Goal: Task Accomplishment & Management: Use online tool/utility

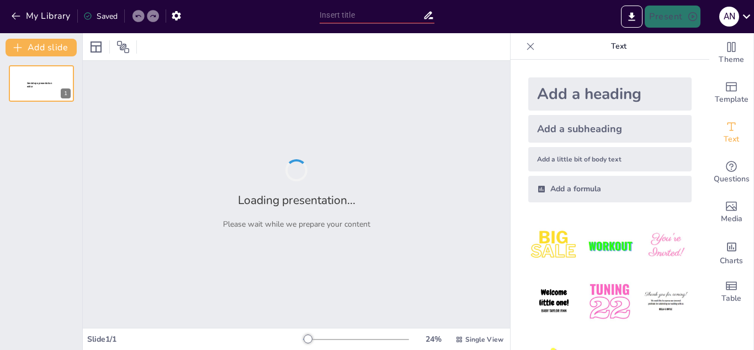
type input "Introducción a la Ontología: El Estudio Profundo del Ser y la Realidad"
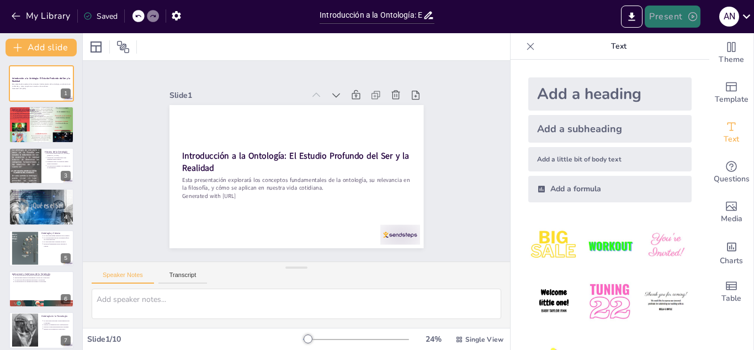
click at [672, 18] on button "Present" at bounding box center [672, 17] width 55 height 22
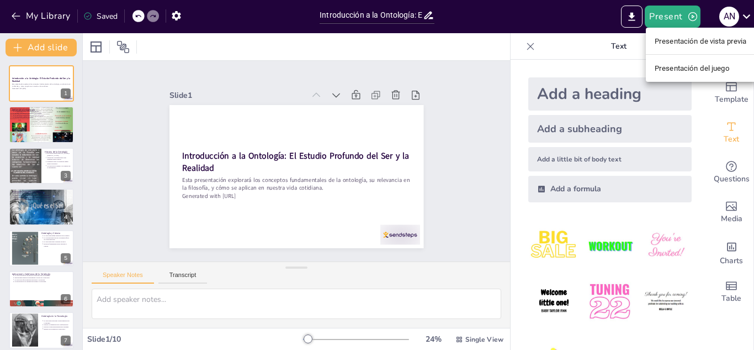
click at [682, 30] on ul "Presentación de vista previa Presentación del juego" at bounding box center [701, 55] width 110 height 54
click at [684, 44] on font "Presentación de vista previa" at bounding box center [701, 41] width 92 height 8
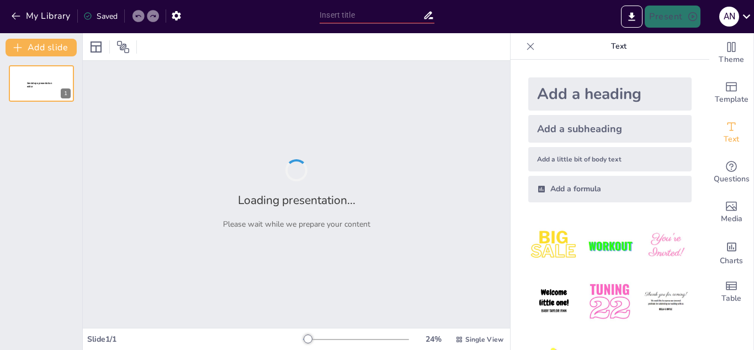
type input "Introducción a la Ontología: El Estudio Profundo del Ser y la Realidad"
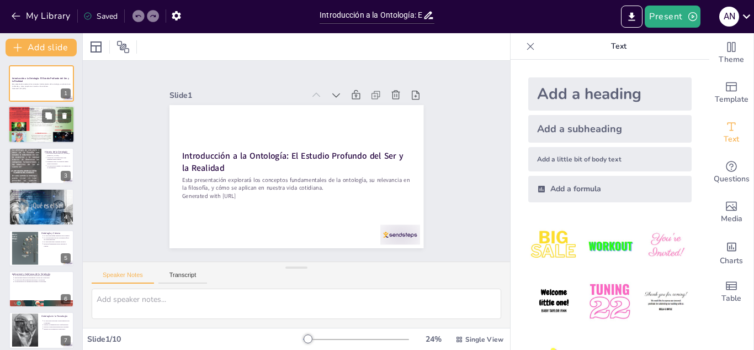
click at [16, 123] on div at bounding box center [41, 124] width 66 height 88
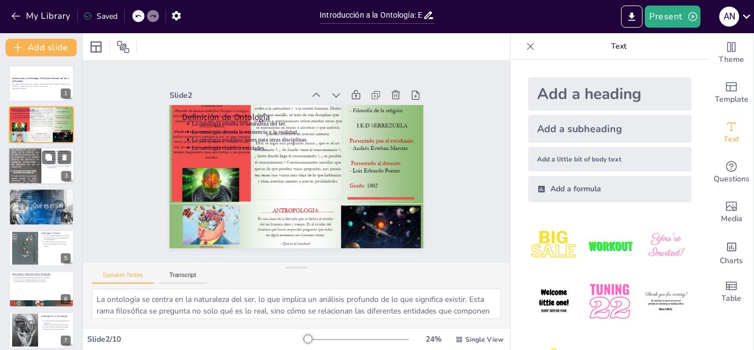
click at [33, 151] on div at bounding box center [24, 166] width 33 height 44
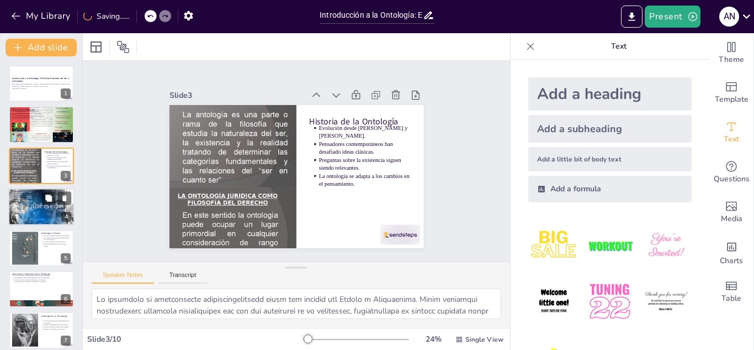
click at [31, 210] on div at bounding box center [41, 207] width 66 height 38
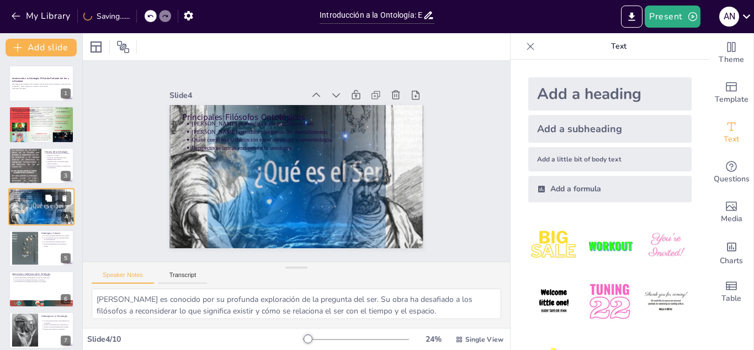
scroll to position [4, 0]
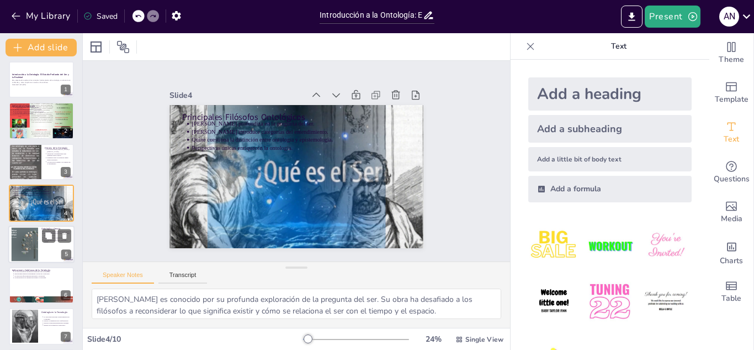
click at [29, 230] on div at bounding box center [25, 244] width 60 height 34
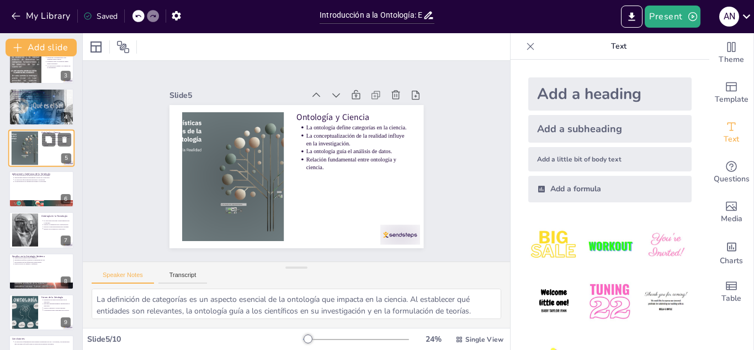
click at [29, 230] on div at bounding box center [25, 230] width 26 height 38
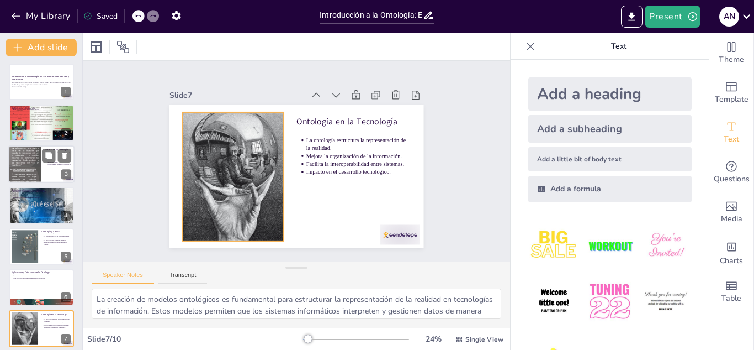
scroll to position [0, 0]
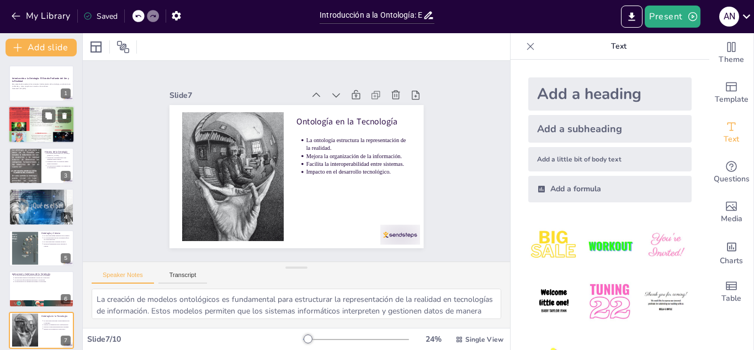
click at [22, 134] on div at bounding box center [41, 124] width 66 height 88
type textarea "La ontología se centra en la naturaleza del ser, lo que implica un análisis pro…"
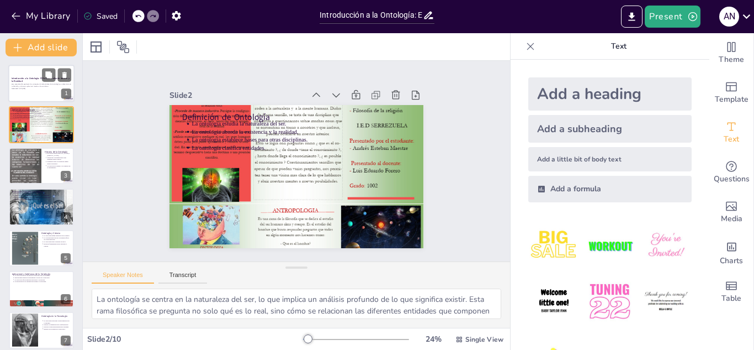
click at [35, 91] on div at bounding box center [41, 84] width 66 height 38
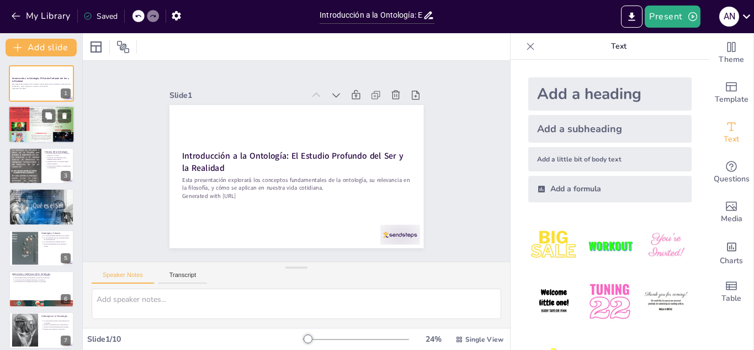
click at [35, 123] on div at bounding box center [41, 124] width 66 height 88
type textarea "La ontología se centra en la naturaleza del ser, lo que implica un análisis pro…"
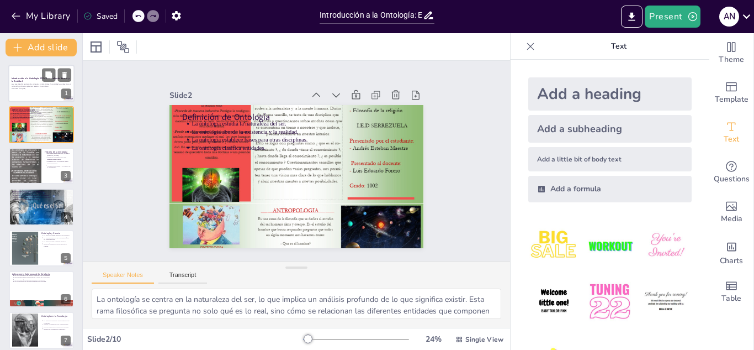
click at [24, 80] on p "Introducción a la Ontología: El Estudio Profundo del Ser y la Realidad" at bounding box center [42, 80] width 60 height 6
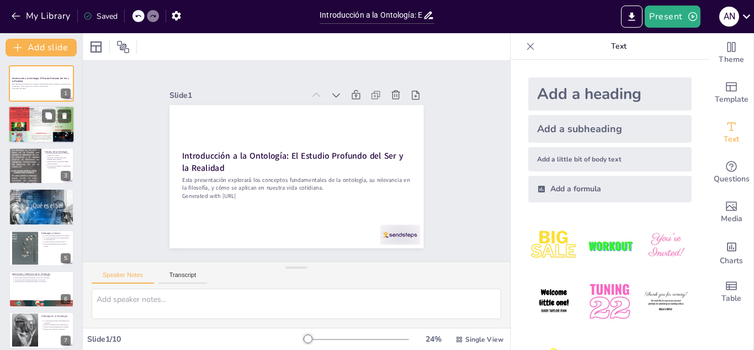
click at [28, 121] on div at bounding box center [41, 124] width 66 height 88
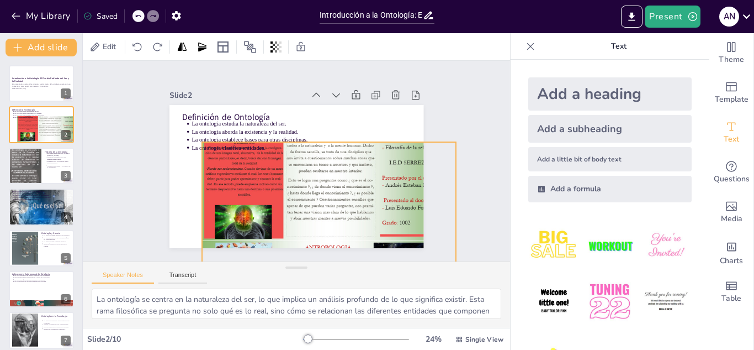
drag, startPoint x: 214, startPoint y: 171, endPoint x: 245, endPoint y: 204, distance: 45.7
click at [245, 204] on div at bounding box center [286, 221] width 416 height 422
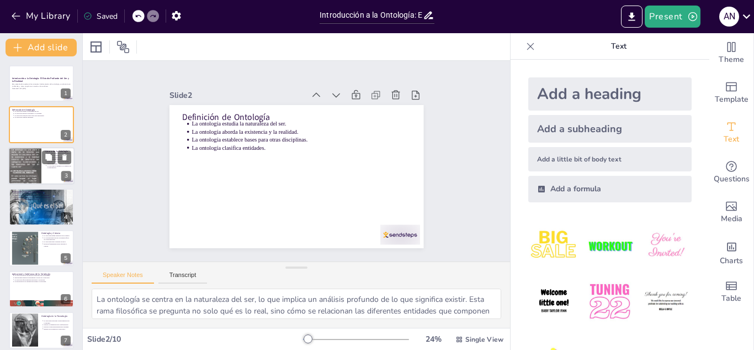
click at [15, 171] on div at bounding box center [24, 166] width 33 height 44
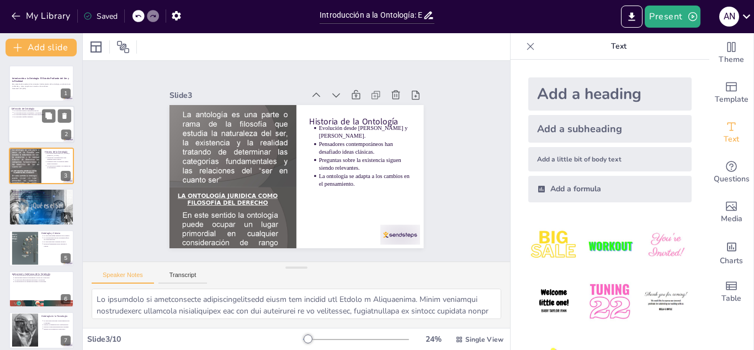
click at [31, 133] on div at bounding box center [41, 125] width 66 height 38
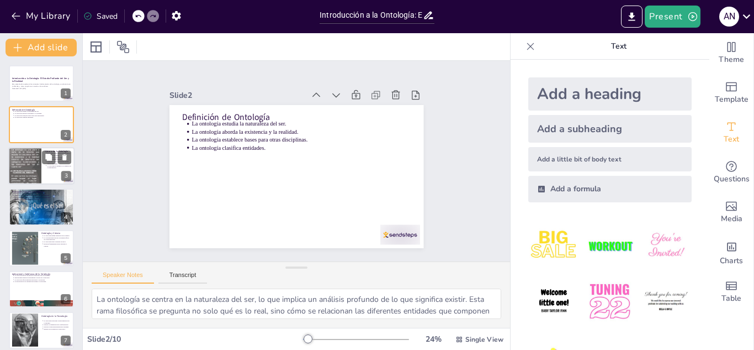
click at [41, 178] on div at bounding box center [41, 166] width 66 height 38
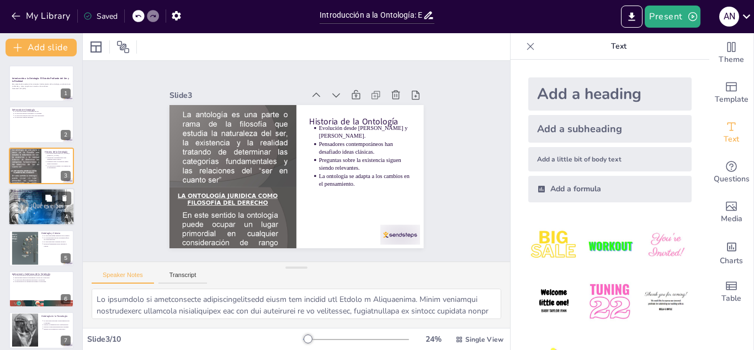
click at [32, 209] on div at bounding box center [41, 207] width 66 height 38
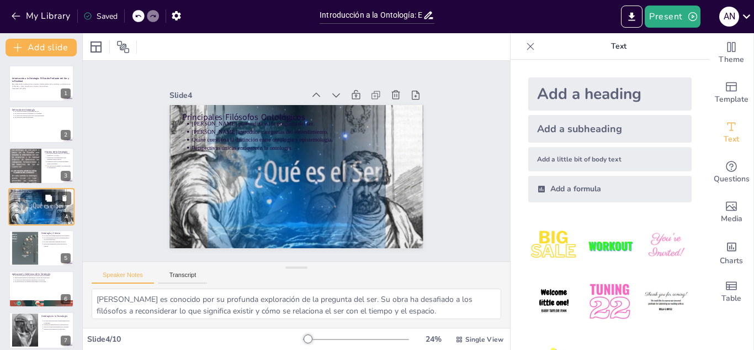
scroll to position [4, 0]
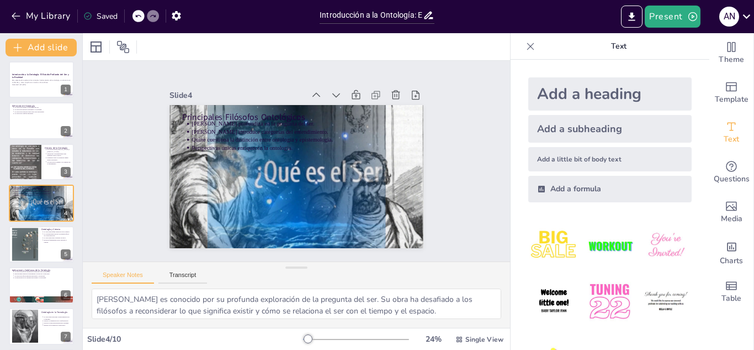
click at [528, 45] on div at bounding box center [531, 47] width 18 height 18
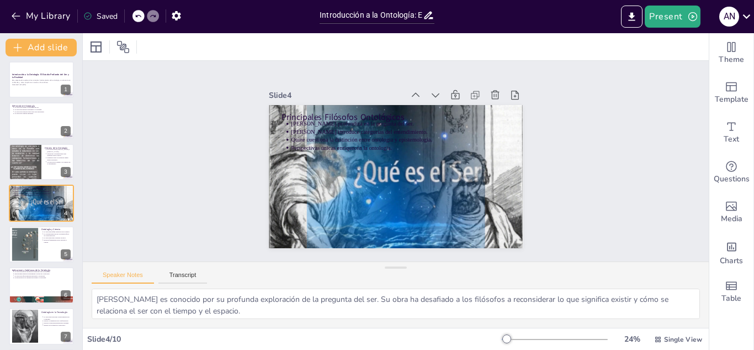
drag, startPoint x: 23, startPoint y: 104, endPoint x: 188, endPoint y: 10, distance: 190.4
click at [23, 104] on p "Definición de Ontología" at bounding box center [41, 105] width 59 height 3
type textarea "La ontología se centra en la naturaleza del ser, lo que implica un análisis pro…"
